Goal: Book appointment/travel/reservation

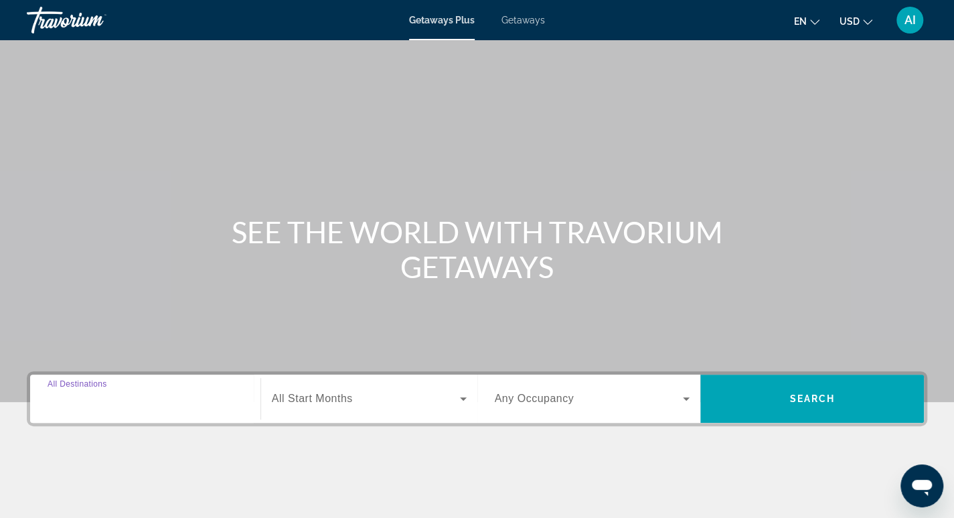
click at [127, 396] on input "Destination All Destinations" at bounding box center [146, 399] width 196 height 16
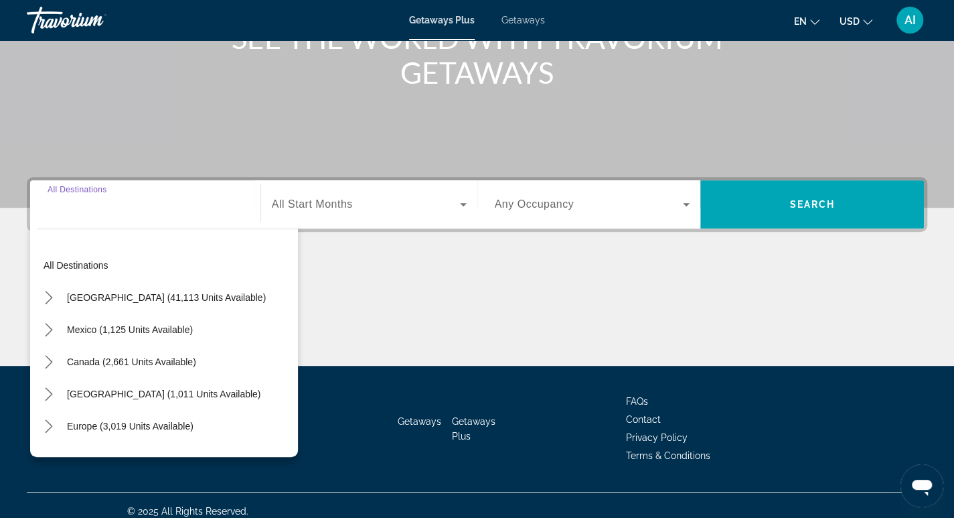
scroll to position [205, 0]
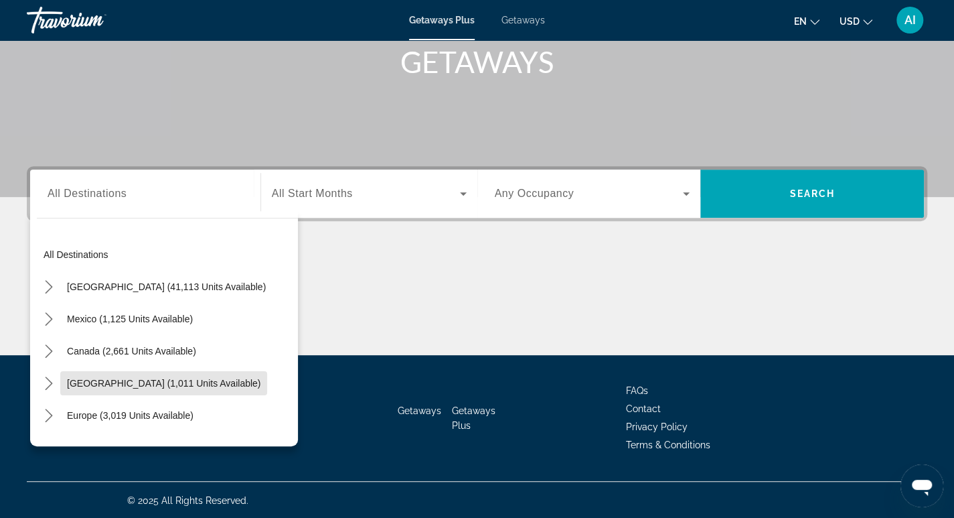
click at [127, 396] on span "Select destination: Caribbean & Atlantic Islands (1,011 units available)" at bounding box center [163, 383] width 207 height 32
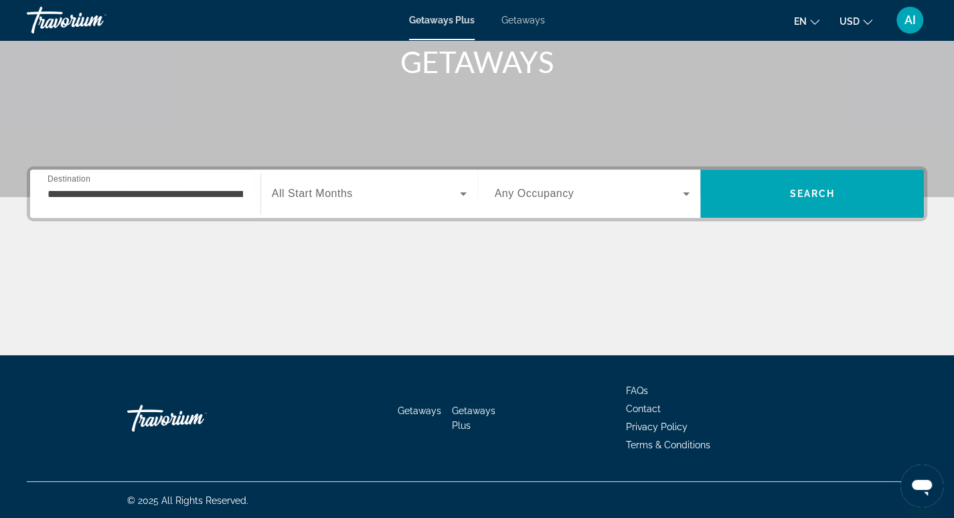
click at [245, 192] on div "**********" at bounding box center [145, 194] width 217 height 38
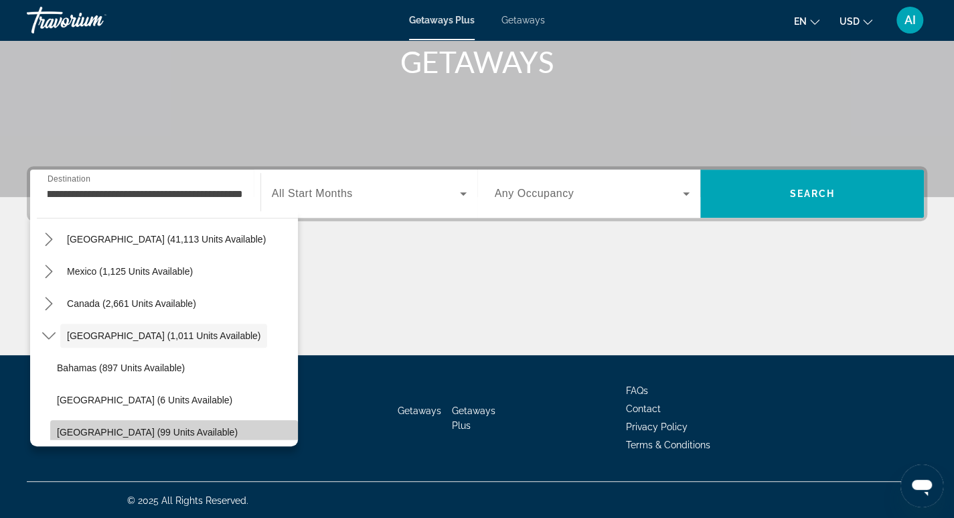
scroll to position [0, 0]
click at [285, 429] on span "Select destination: Dominican Republic (99 units available)" at bounding box center [174, 432] width 248 height 32
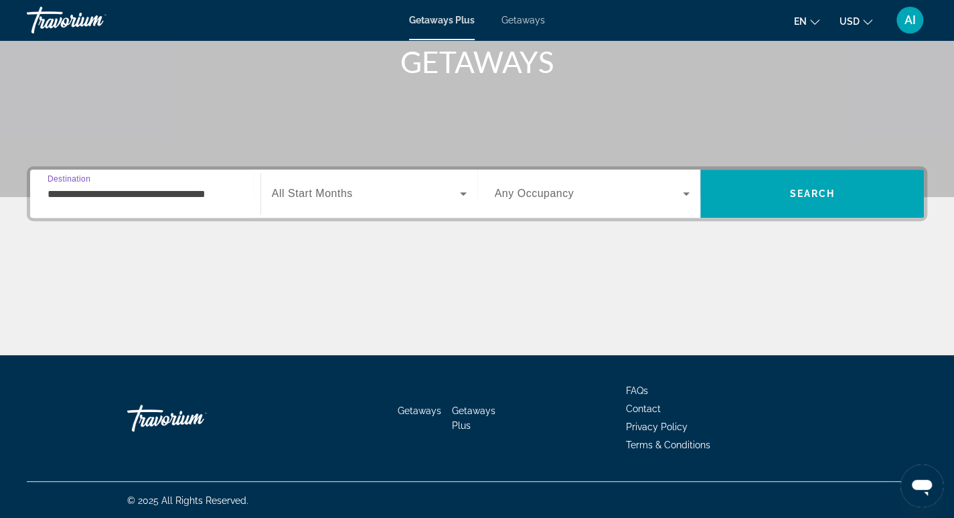
click at [242, 194] on input "**********" at bounding box center [146, 194] width 196 height 16
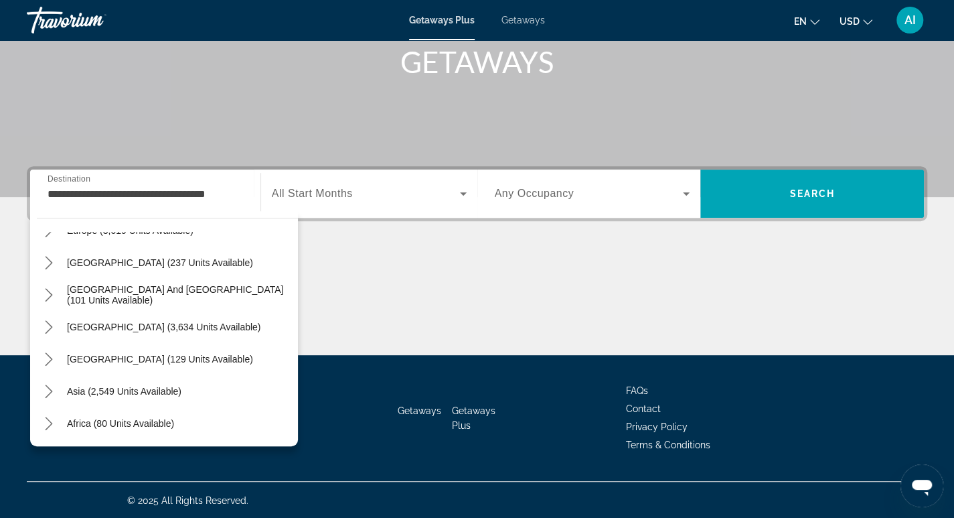
scroll to position [358, 0]
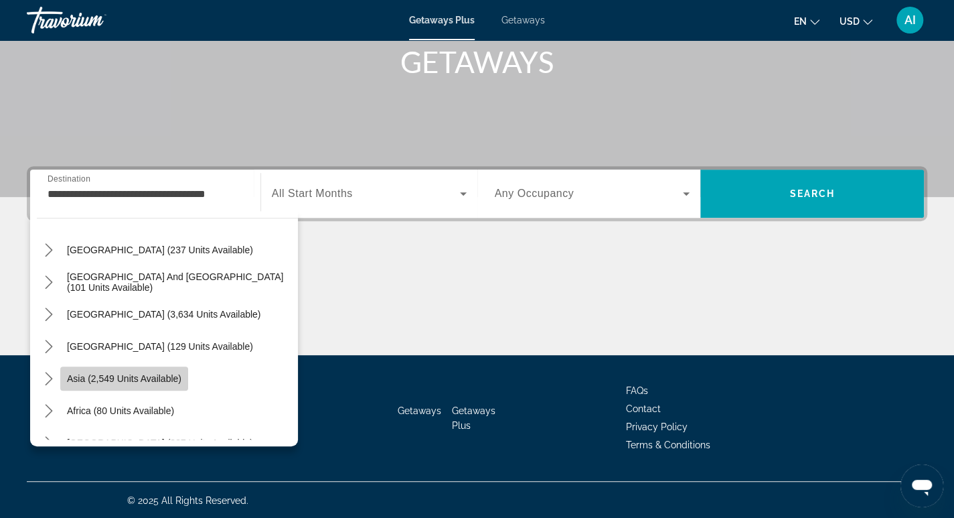
click at [137, 380] on span "Asia (2,549 units available)" at bounding box center [124, 378] width 115 height 11
type input "**********"
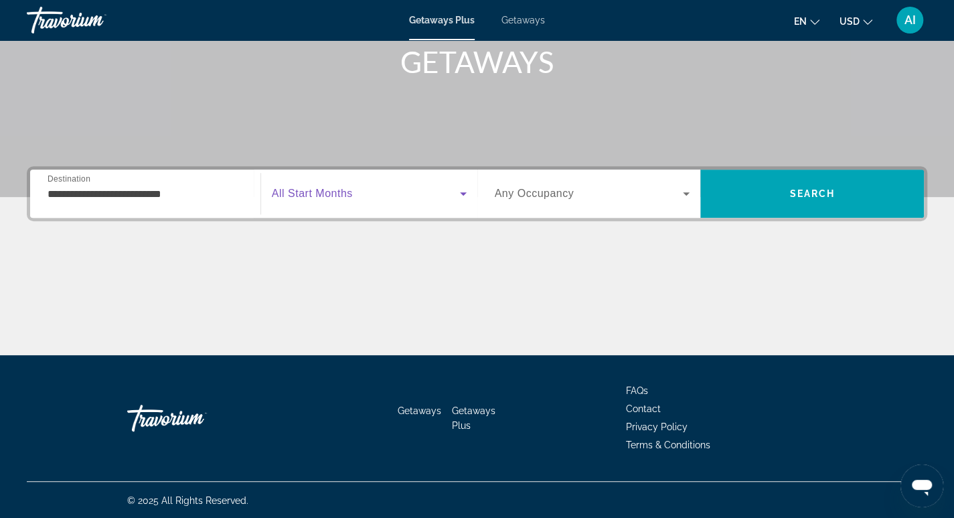
click at [462, 191] on icon "Search widget" at bounding box center [463, 193] width 16 height 16
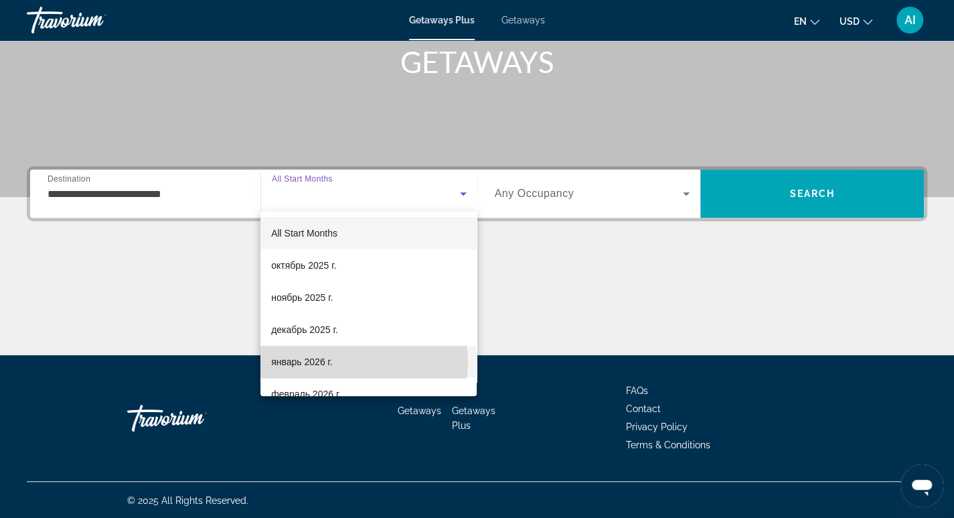
click at [356, 362] on mat-option "январь 2026 г." at bounding box center [368, 362] width 216 height 32
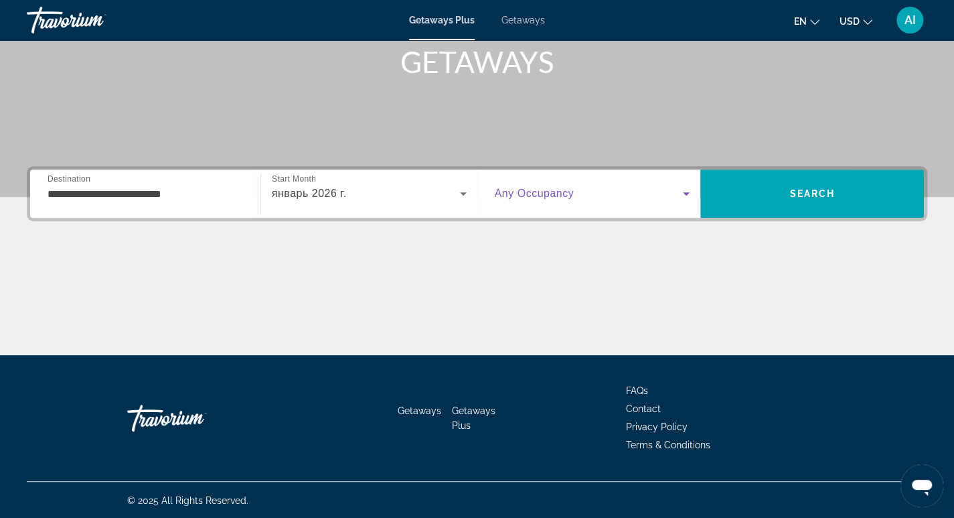
click at [688, 192] on icon "Search widget" at bounding box center [686, 193] width 7 height 3
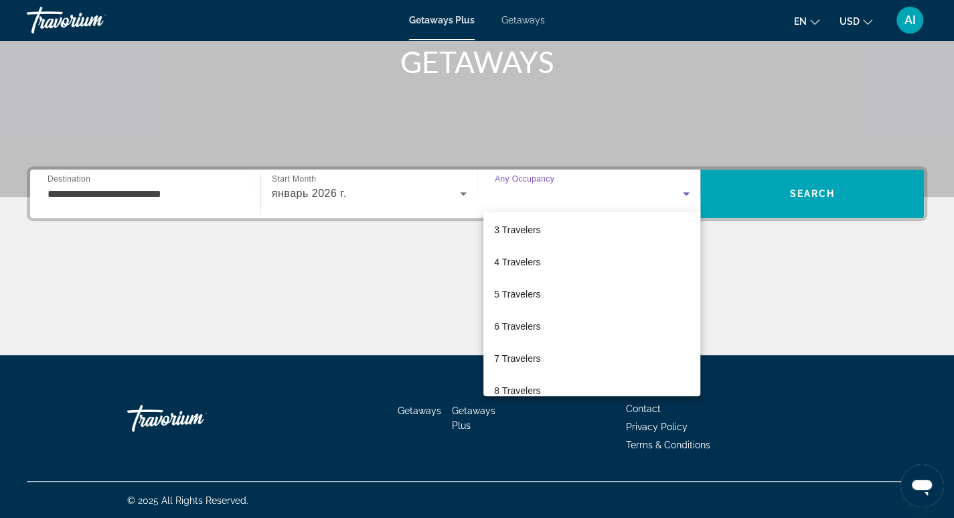
scroll to position [80, 0]
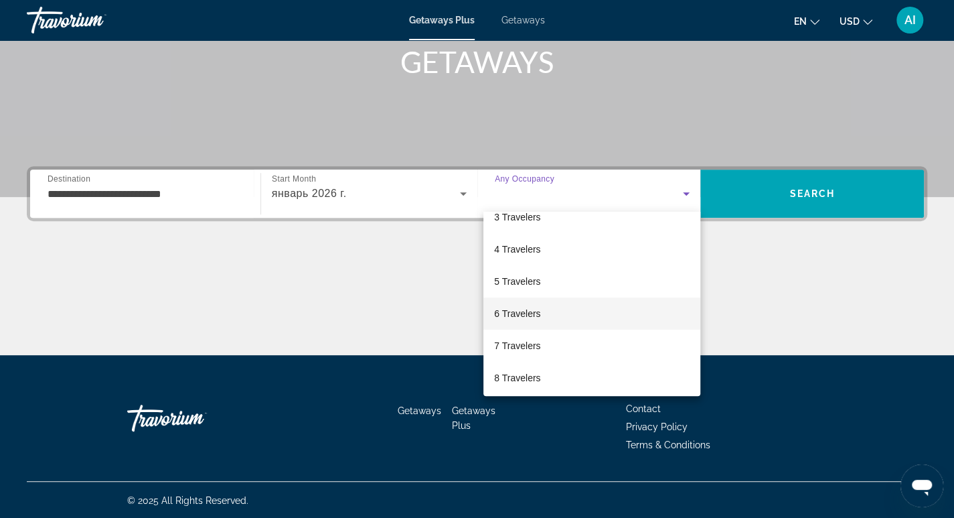
click at [526, 316] on span "6 Travelers" at bounding box center [517, 313] width 46 height 16
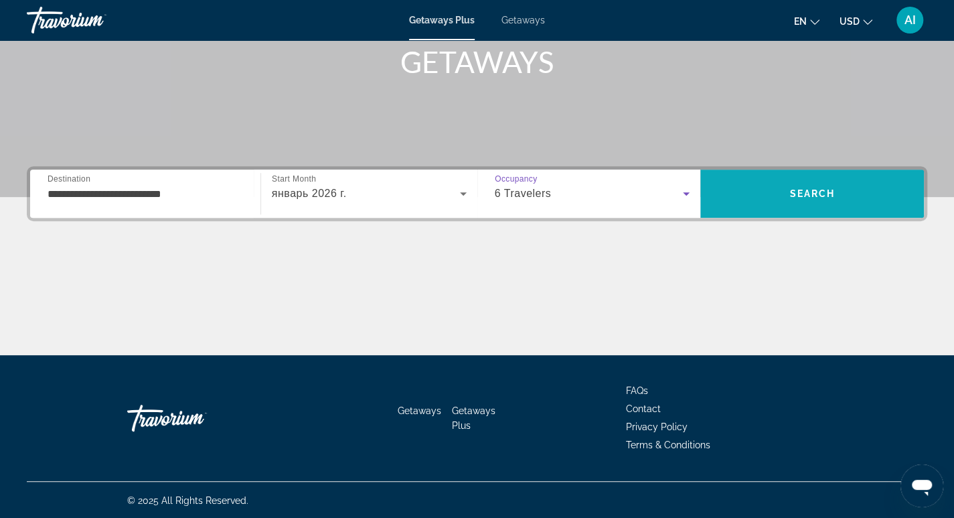
click at [810, 189] on span "Search" at bounding box center [812, 193] width 46 height 11
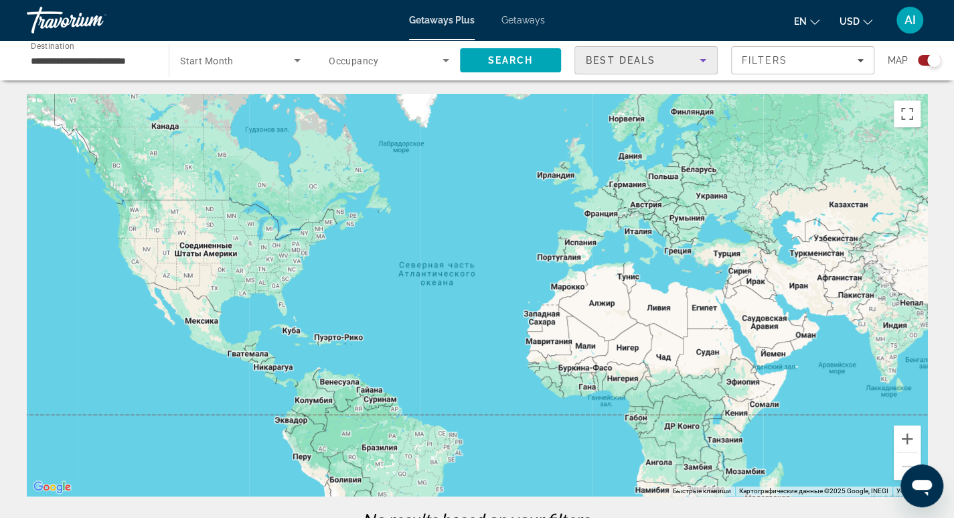
click at [703, 60] on icon "Sort by" at bounding box center [703, 60] width 7 height 3
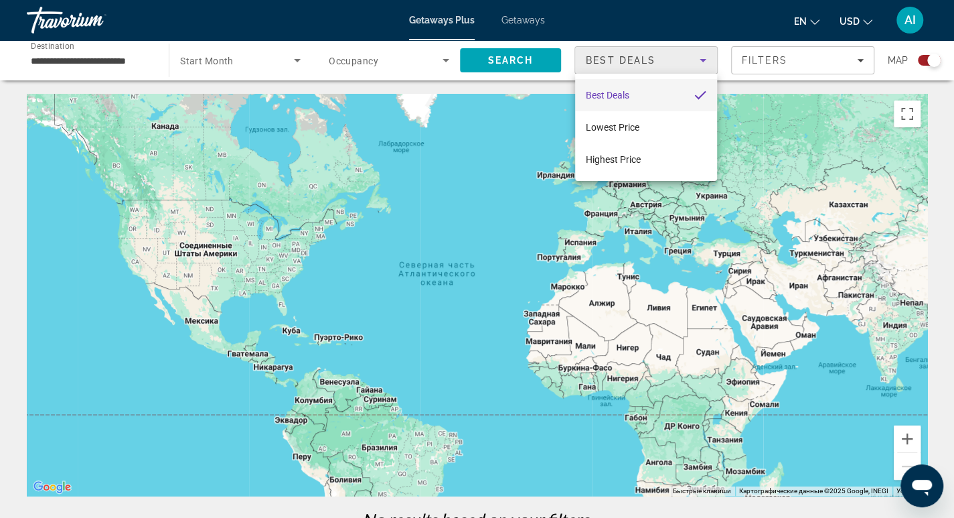
click at [504, 157] on div at bounding box center [477, 259] width 954 height 518
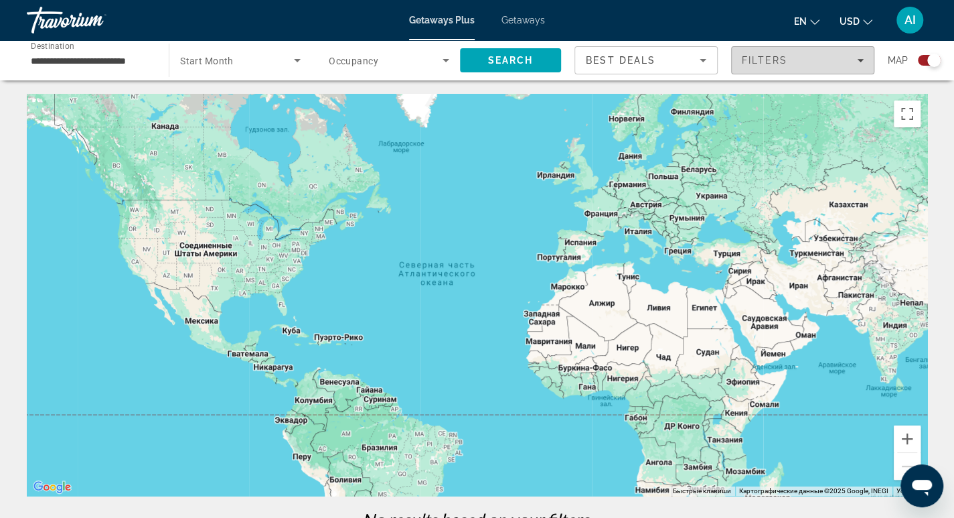
click at [858, 62] on icon "Filters" at bounding box center [860, 60] width 7 height 7
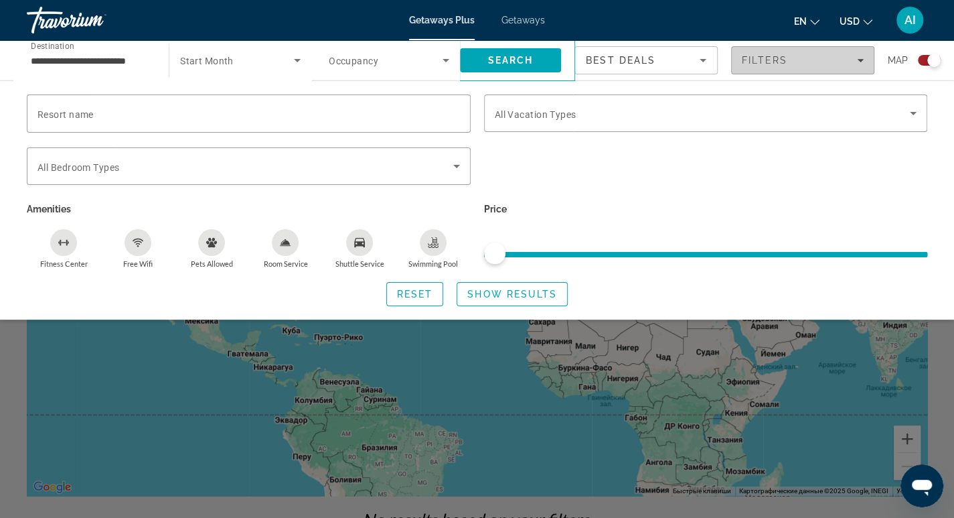
click at [858, 62] on icon "Filters" at bounding box center [860, 60] width 7 height 7
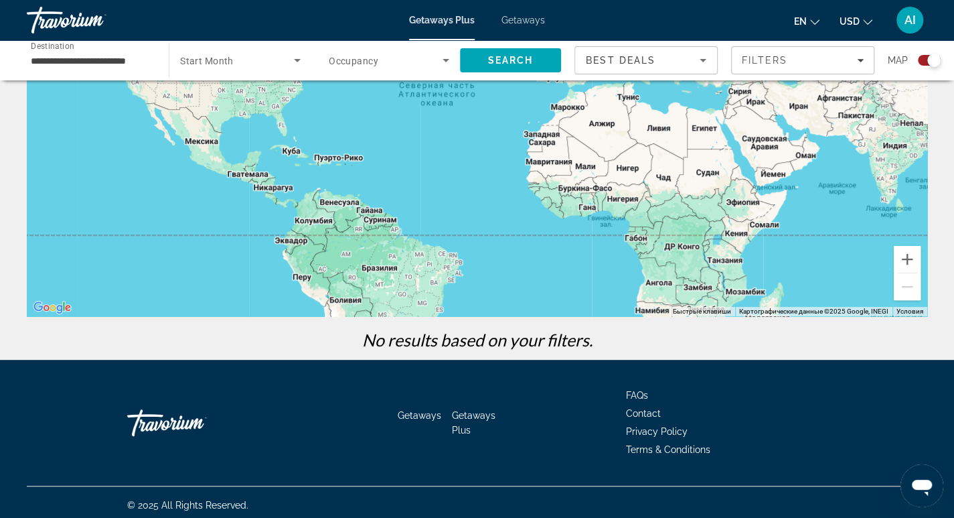
scroll to position [185, 0]
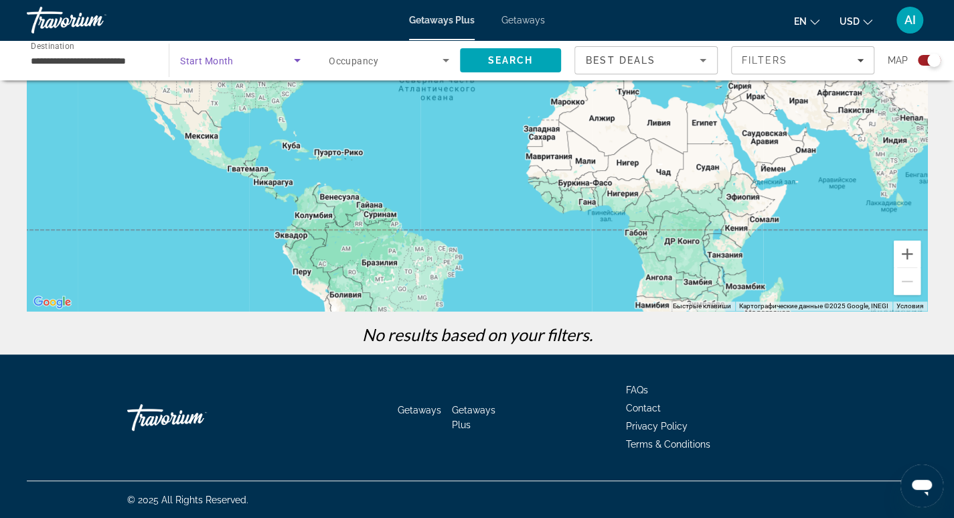
click at [293, 62] on icon "Search widget" at bounding box center [297, 60] width 16 height 16
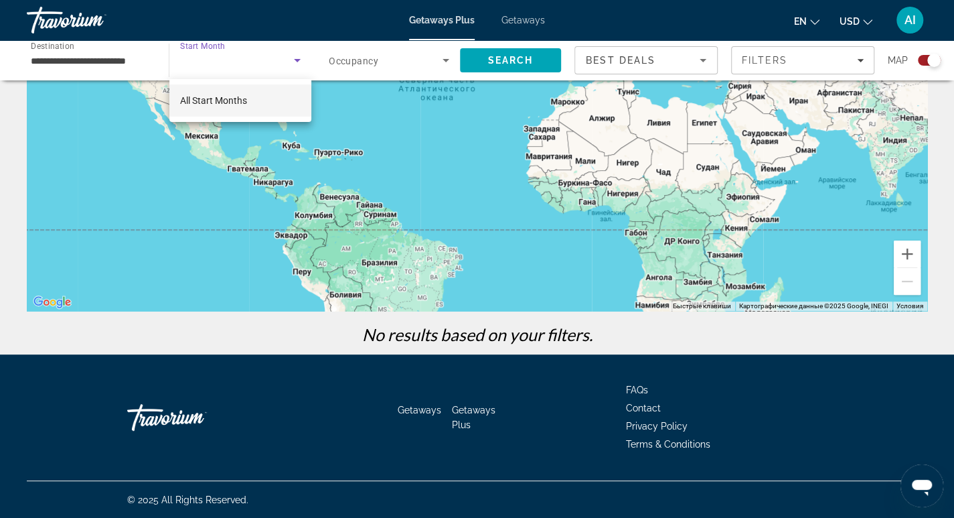
click at [509, 61] on div at bounding box center [477, 259] width 954 height 518
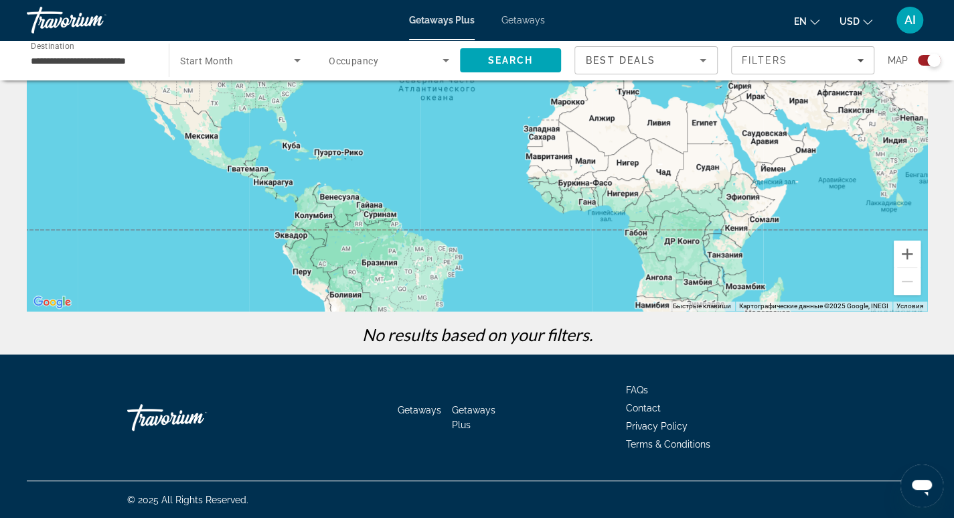
click at [897, 149] on div "Main content" at bounding box center [477, 110] width 901 height 402
click at [82, 66] on input "**********" at bounding box center [91, 61] width 121 height 16
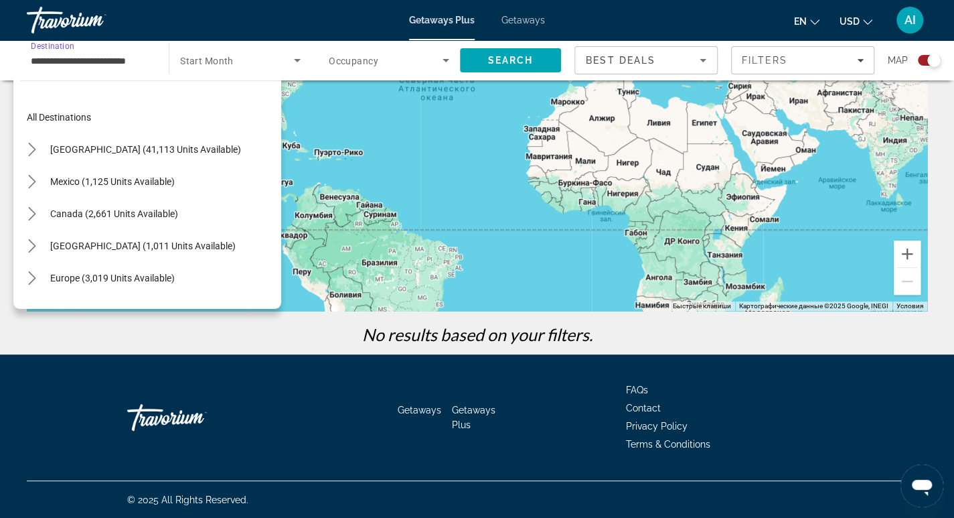
scroll to position [240, 0]
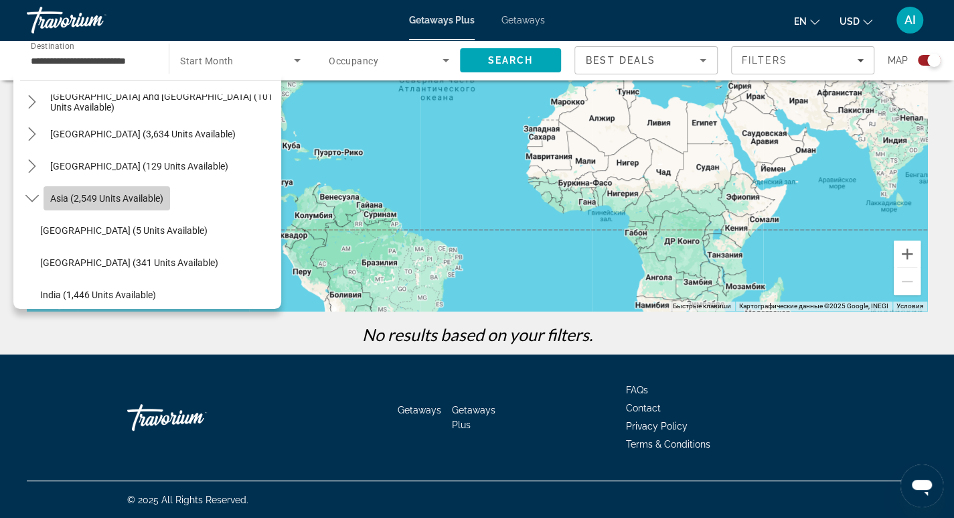
click at [164, 195] on span "Select destination: Asia (2,549 units available)" at bounding box center [107, 198] width 127 height 32
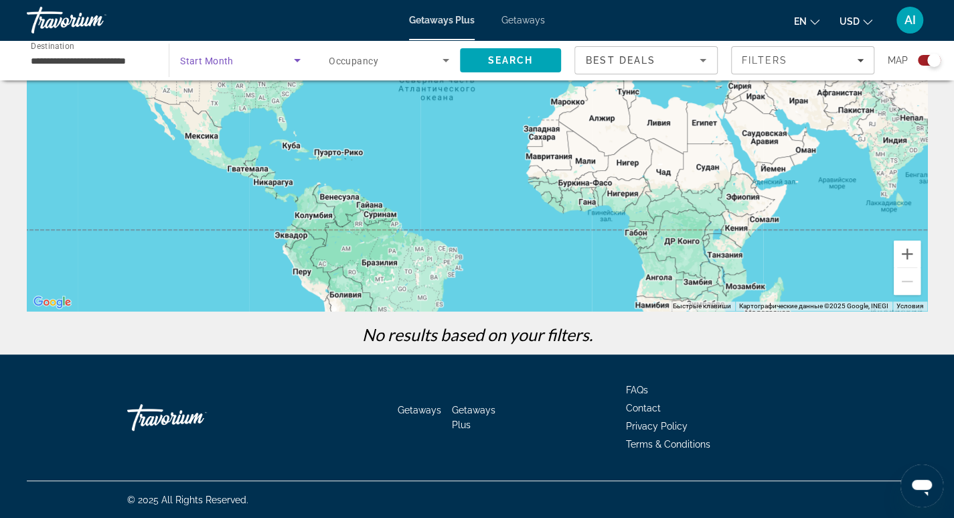
click at [297, 64] on icon "Search widget" at bounding box center [297, 60] width 16 height 16
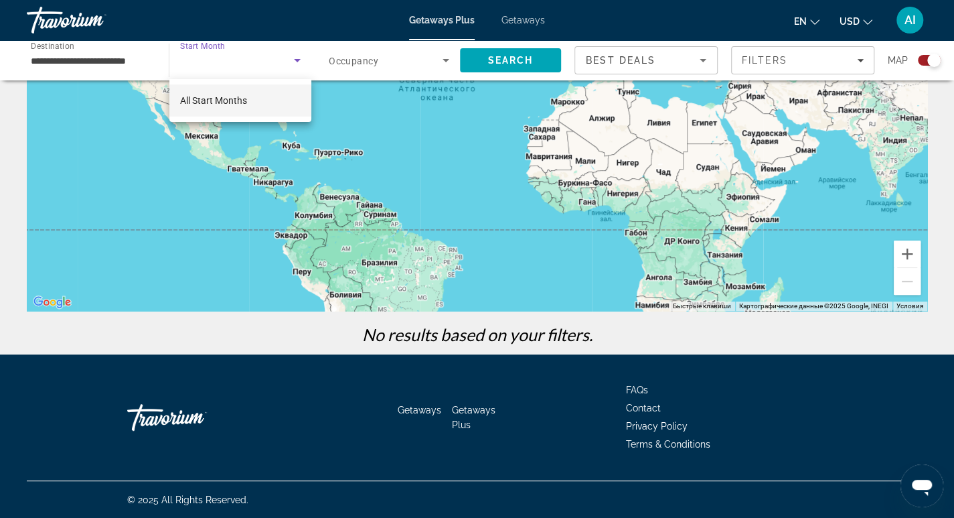
click at [299, 63] on div at bounding box center [477, 259] width 954 height 518
